Goal: Book appointment/travel/reservation

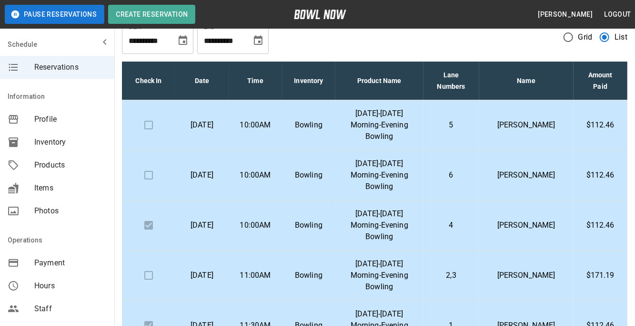
scroll to position [2, 0]
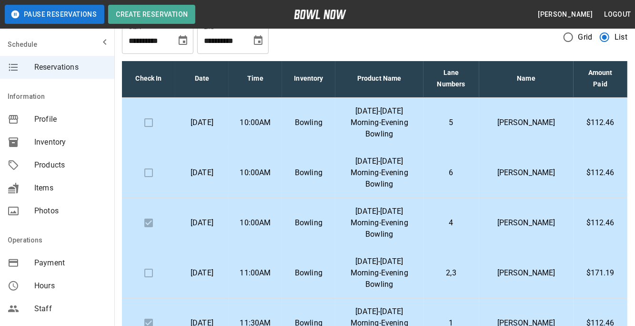
click at [449, 132] on td "5" at bounding box center [452, 123] width 56 height 50
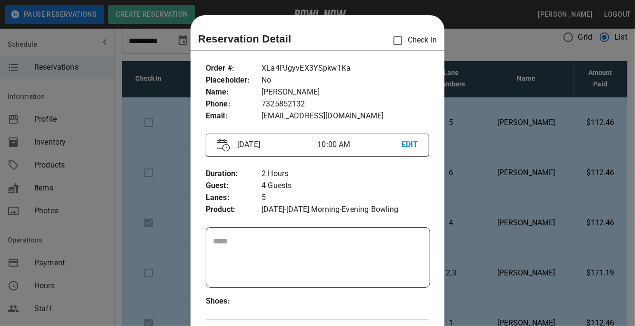
scroll to position [15, 0]
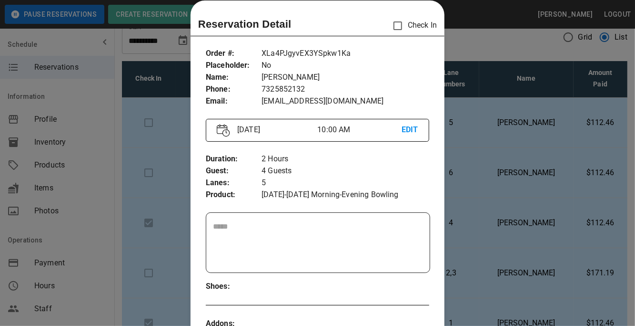
click at [483, 158] on div at bounding box center [317, 163] width 635 height 326
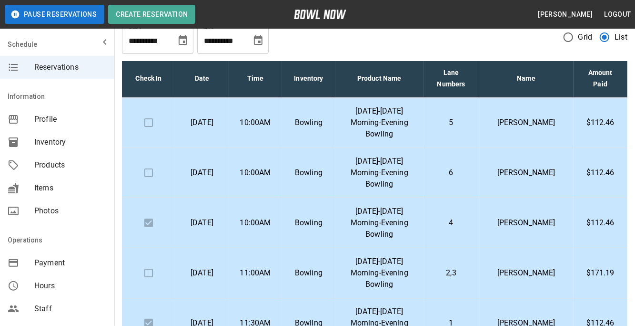
click at [404, 177] on p "[DATE]-[DATE] Morning-Evening Bowling" at bounding box center [379, 172] width 73 height 34
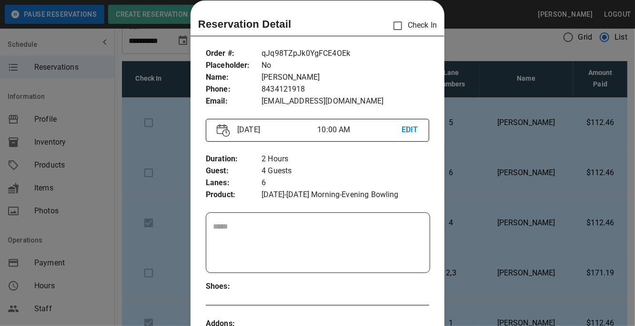
click at [616, 205] on div at bounding box center [317, 163] width 635 height 326
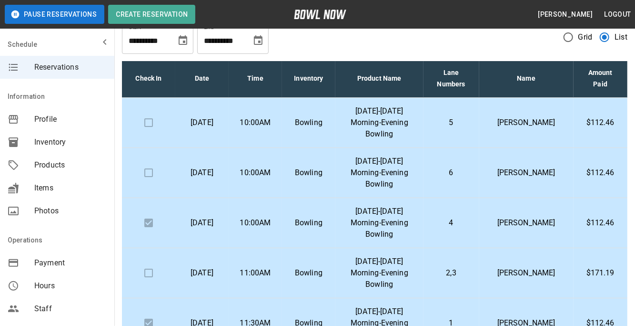
click at [480, 230] on td "4" at bounding box center [452, 223] width 56 height 50
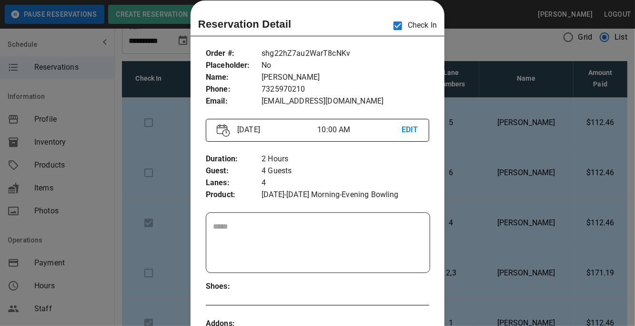
click at [500, 231] on div at bounding box center [317, 163] width 635 height 326
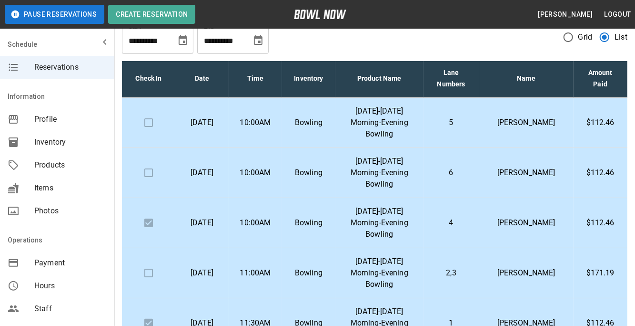
click at [480, 236] on td "4" at bounding box center [452, 223] width 56 height 50
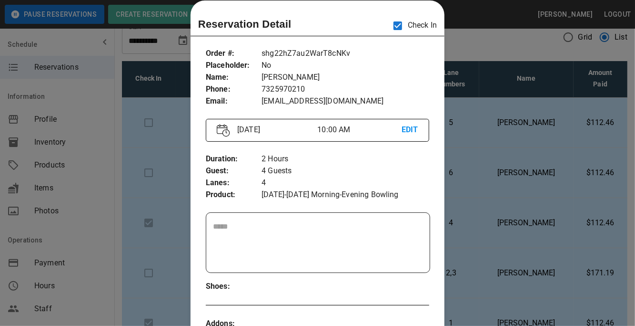
click at [480, 184] on div at bounding box center [317, 163] width 635 height 326
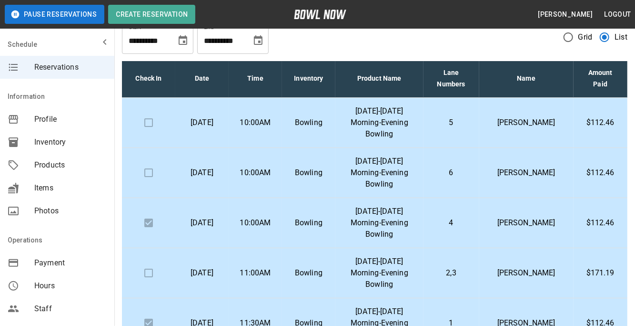
click at [452, 185] on td "6" at bounding box center [452, 173] width 56 height 50
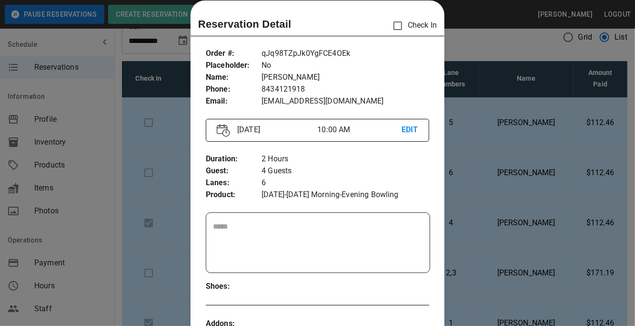
click at [512, 203] on div at bounding box center [317, 163] width 635 height 326
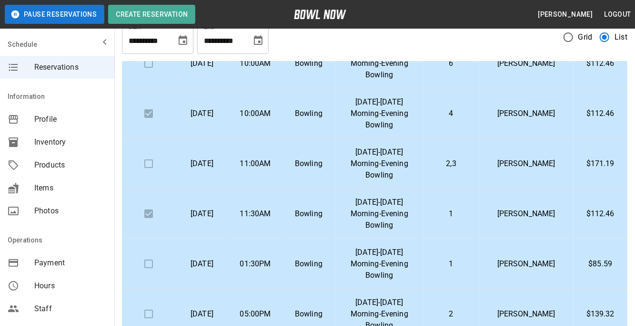
scroll to position [113, 0]
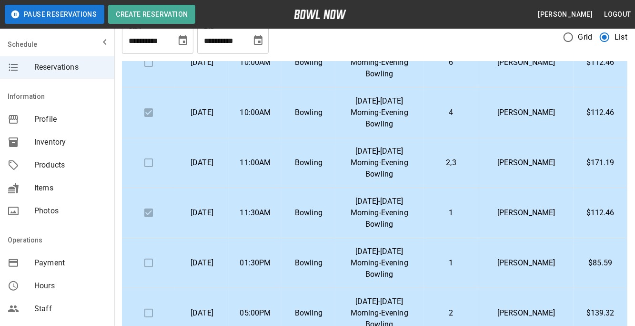
click at [480, 153] on td "2,3" at bounding box center [452, 163] width 56 height 50
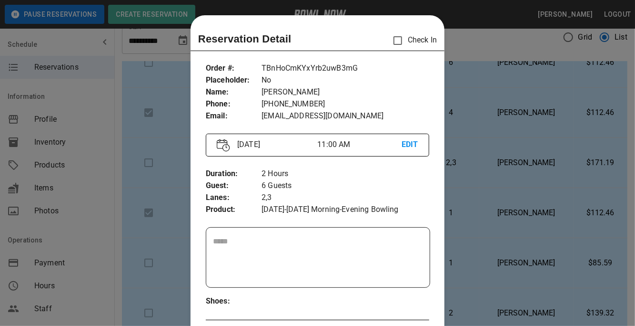
scroll to position [15, 0]
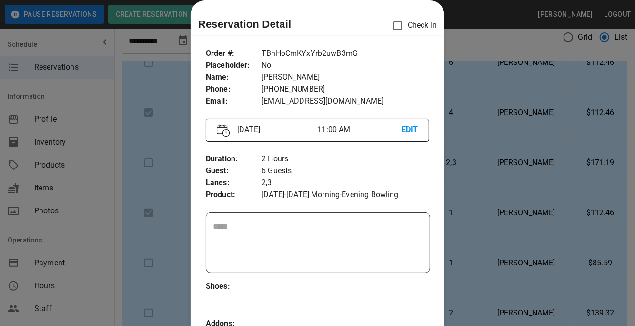
click at [505, 164] on div at bounding box center [317, 163] width 635 height 326
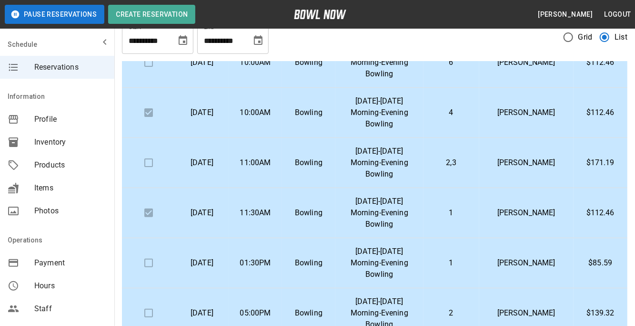
click at [424, 253] on td "[DATE]-[DATE] Morning-Evening Bowling" at bounding box center [380, 263] width 88 height 50
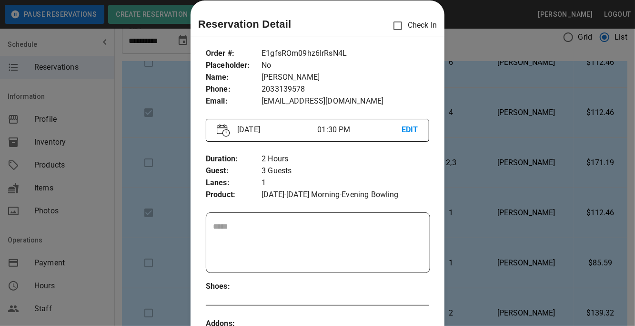
click at [587, 215] on div at bounding box center [317, 163] width 635 height 326
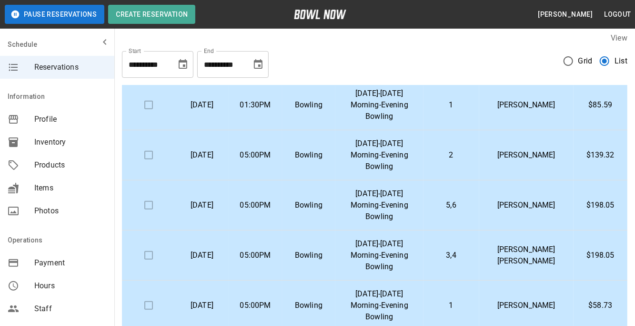
scroll to position [299, 0]
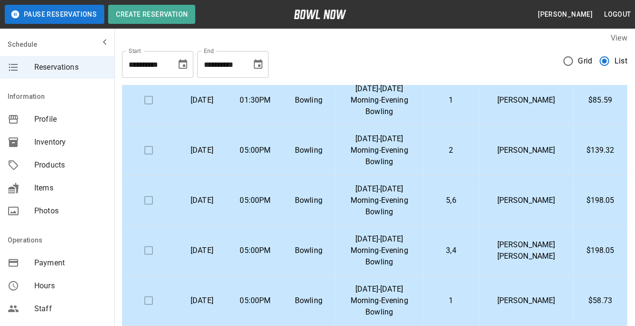
click at [506, 150] on td "[PERSON_NAME]" at bounding box center [527, 150] width 94 height 50
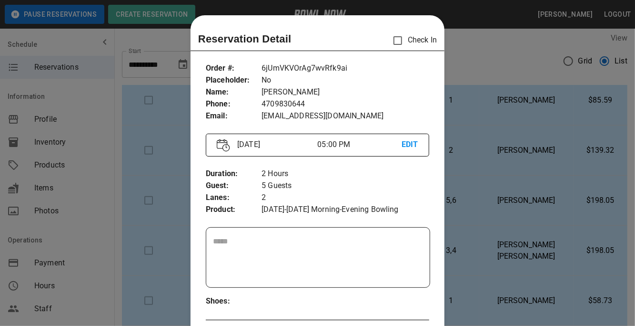
scroll to position [15, 0]
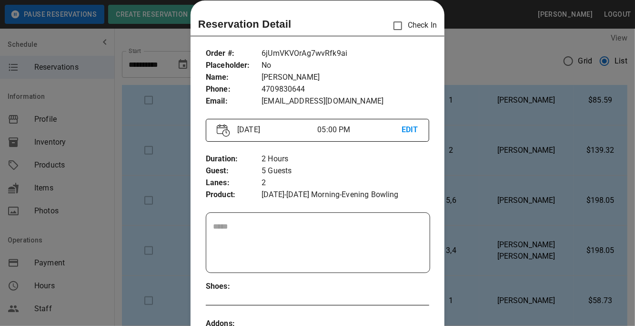
click at [501, 187] on div at bounding box center [317, 163] width 635 height 326
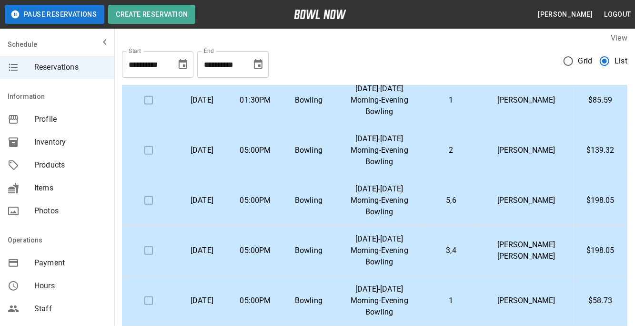
click at [480, 187] on td "5,6" at bounding box center [452, 200] width 56 height 50
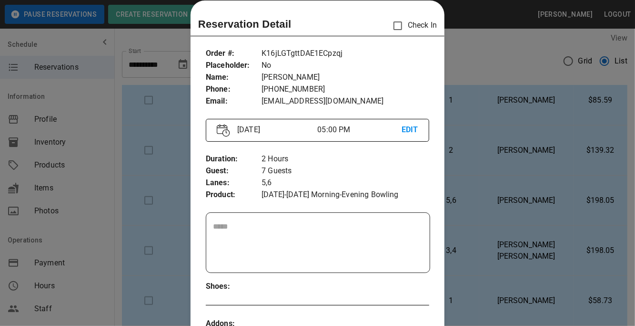
click at [498, 190] on div at bounding box center [317, 163] width 635 height 326
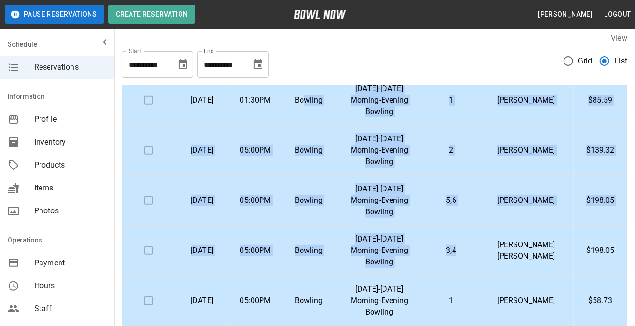
drag, startPoint x: 487, startPoint y: 262, endPoint x: 262, endPoint y: 37, distance: 317.9
click at [262, 37] on div "**********" at bounding box center [374, 248] width 521 height 446
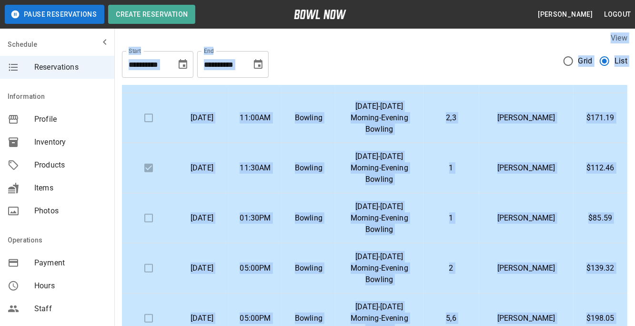
click at [355, 60] on div "**********" at bounding box center [375, 60] width 506 height 34
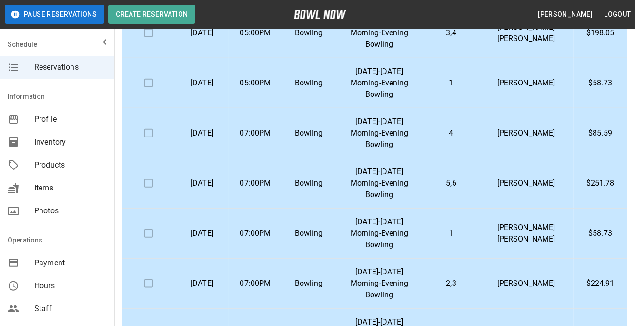
scroll to position [414, 0]
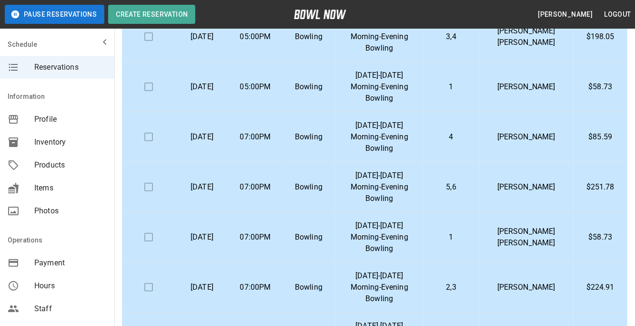
click at [461, 141] on td "4" at bounding box center [452, 137] width 56 height 50
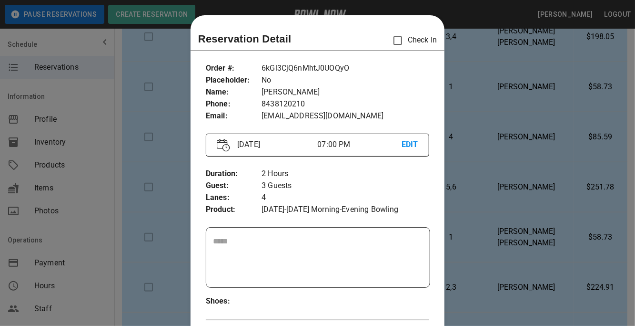
scroll to position [15, 0]
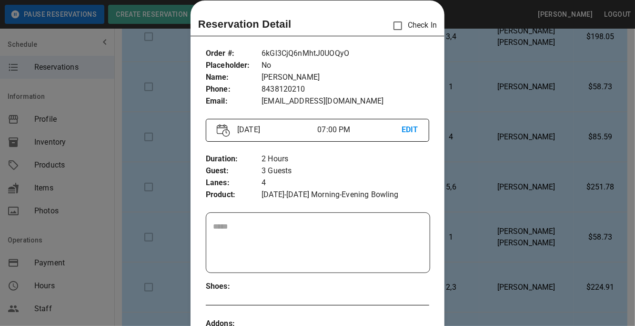
click at [463, 142] on div at bounding box center [317, 163] width 635 height 326
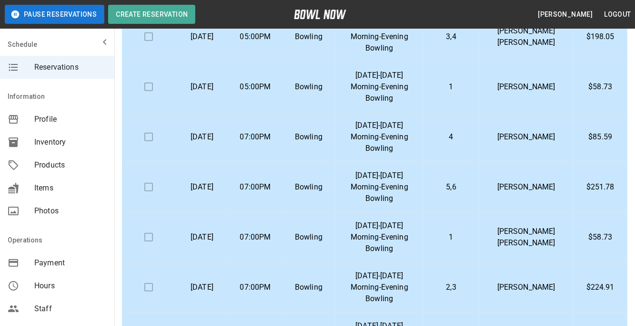
click at [424, 189] on td "[DATE]-[DATE] Morning-Evening Bowling" at bounding box center [380, 187] width 88 height 50
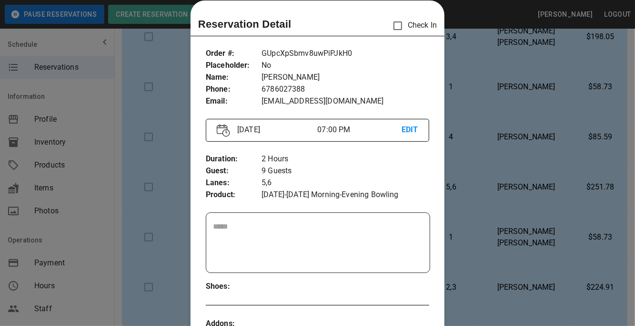
click at [506, 216] on div at bounding box center [317, 163] width 635 height 326
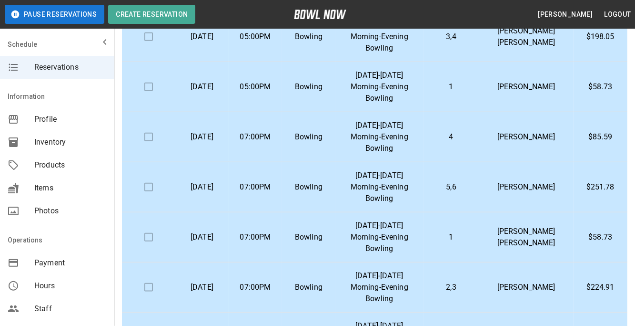
click at [480, 241] on td "1" at bounding box center [452, 237] width 56 height 50
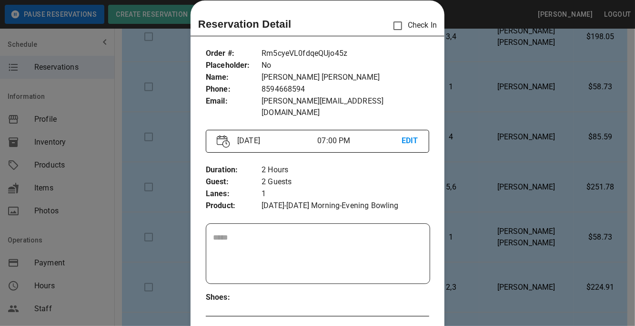
click at [495, 241] on div at bounding box center [317, 163] width 635 height 326
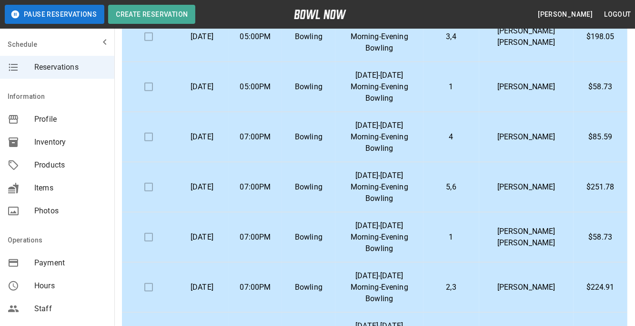
click at [480, 274] on td "2,3" at bounding box center [452, 287] width 56 height 50
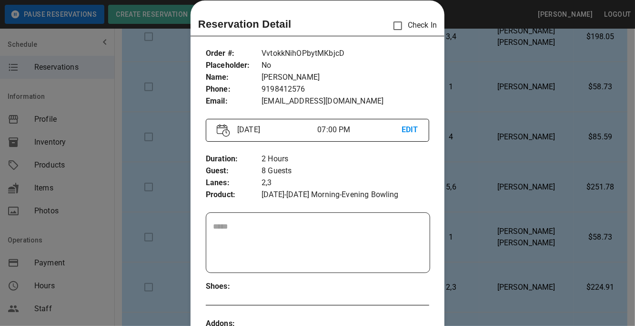
click at [516, 276] on div at bounding box center [317, 163] width 635 height 326
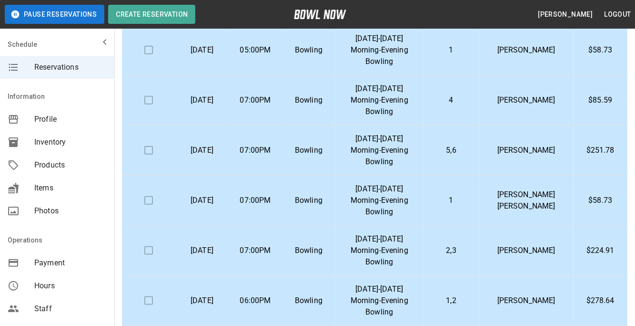
scroll to position [444, 0]
